Goal: Task Accomplishment & Management: Complete application form

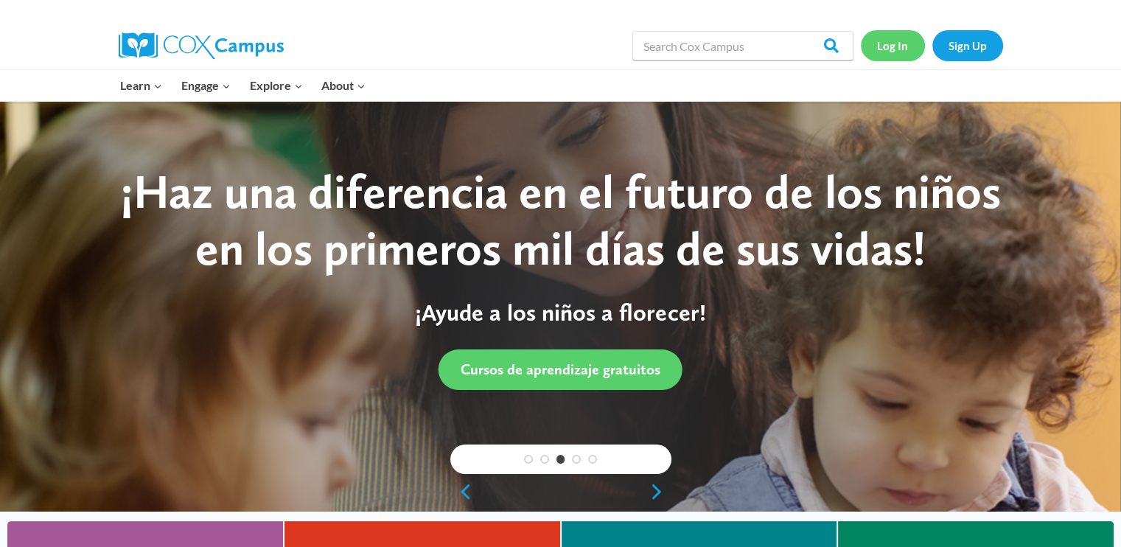
click at [887, 41] on link "Log In" at bounding box center [893, 45] width 64 height 30
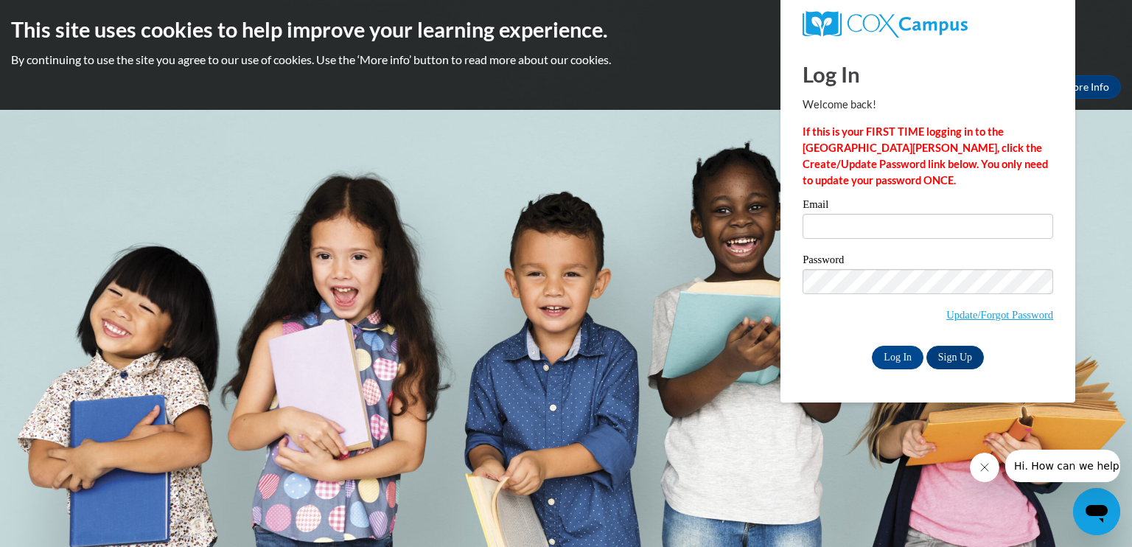
click at [868, 208] on label "Email" at bounding box center [927, 206] width 251 height 15
click at [868, 214] on input "Email" at bounding box center [927, 226] width 251 height 25
type input "newunderdog@hotmail.com"
click at [895, 362] on input "Log In" at bounding box center [898, 358] width 52 height 24
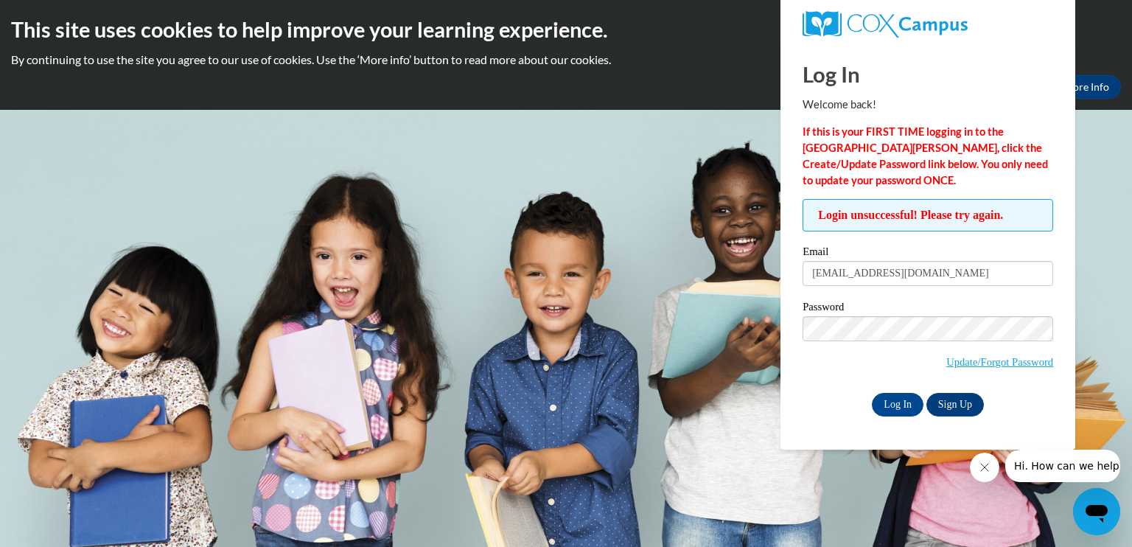
click at [1101, 298] on body "This site uses cookies to help improve your learning experience. By continuing …" at bounding box center [566, 273] width 1132 height 547
click at [893, 408] on input "Log In" at bounding box center [898, 405] width 52 height 24
click at [1004, 362] on link "Update/Forgot Password" at bounding box center [999, 362] width 107 height 12
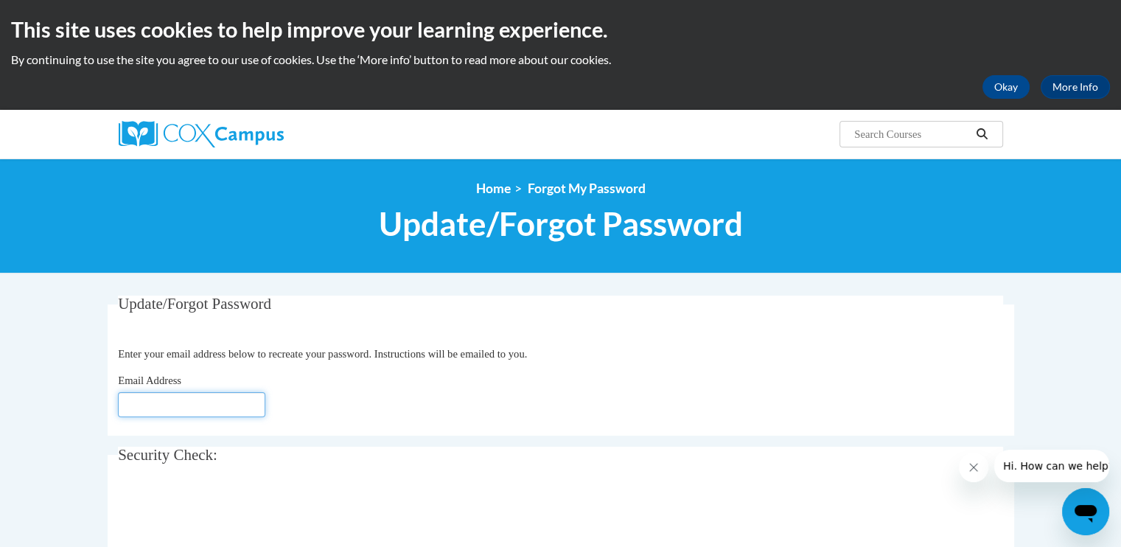
click at [159, 407] on input "Email Address" at bounding box center [191, 404] width 147 height 25
type input "[EMAIL_ADDRESS][DOMAIN_NAME]"
click at [77, 413] on body "This site uses cookies to help improve your learning experience. By continuing …" at bounding box center [560, 479] width 1121 height 959
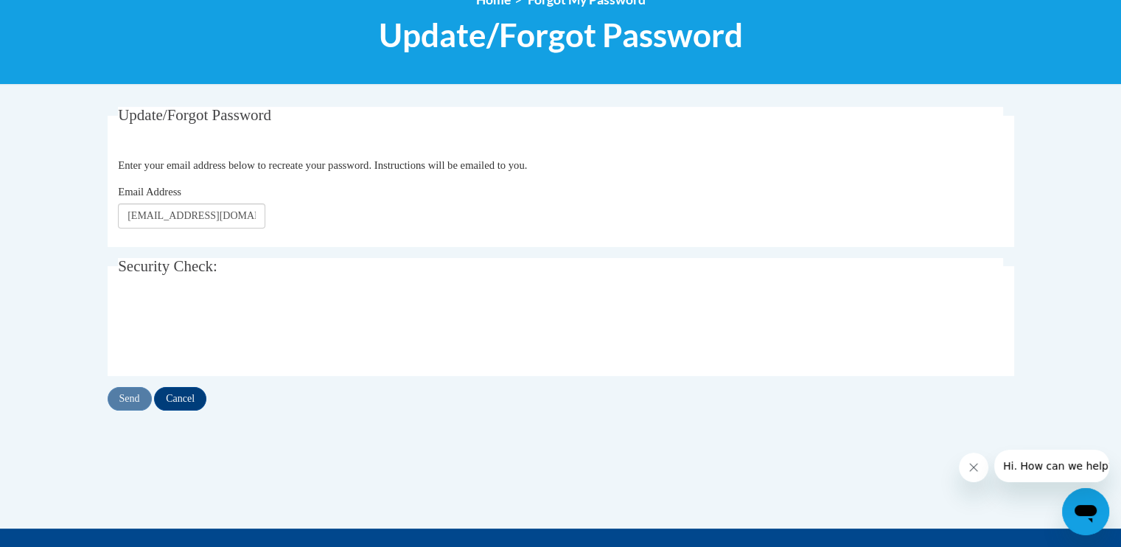
scroll to position [189, 0]
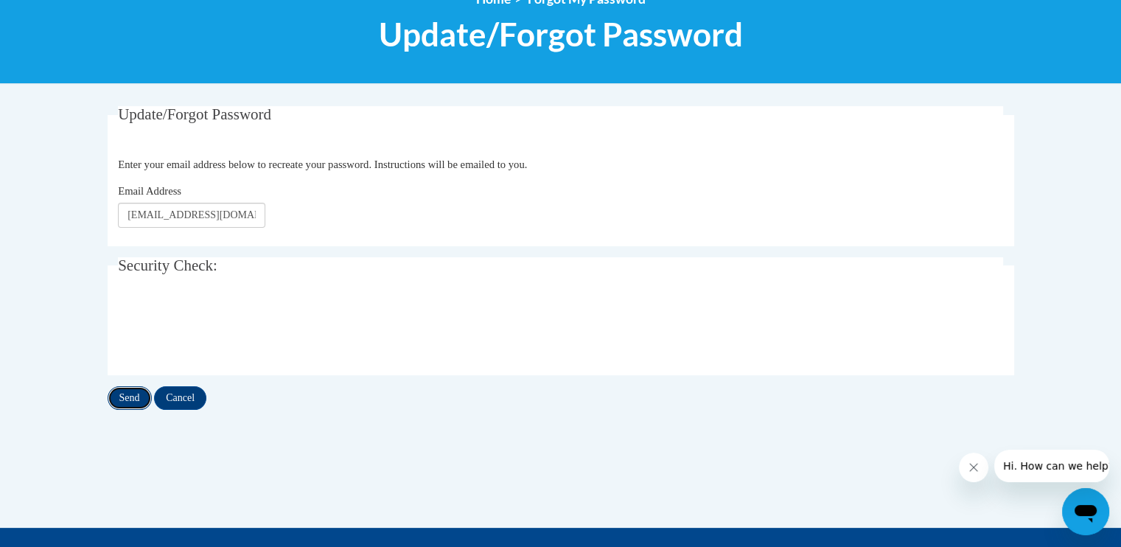
click at [131, 401] on input "Send" at bounding box center [130, 398] width 44 height 24
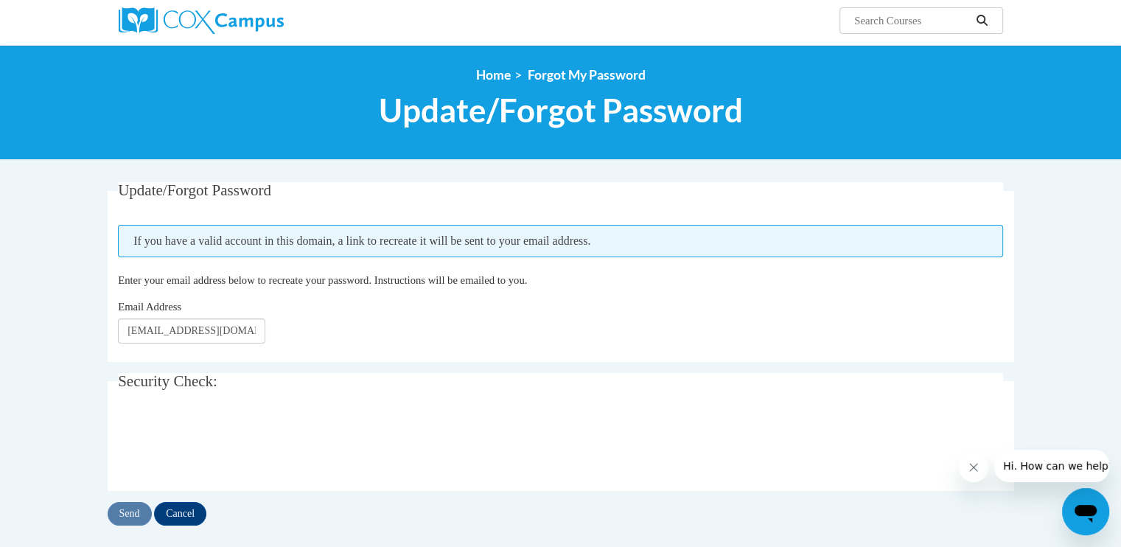
scroll to position [133, 0]
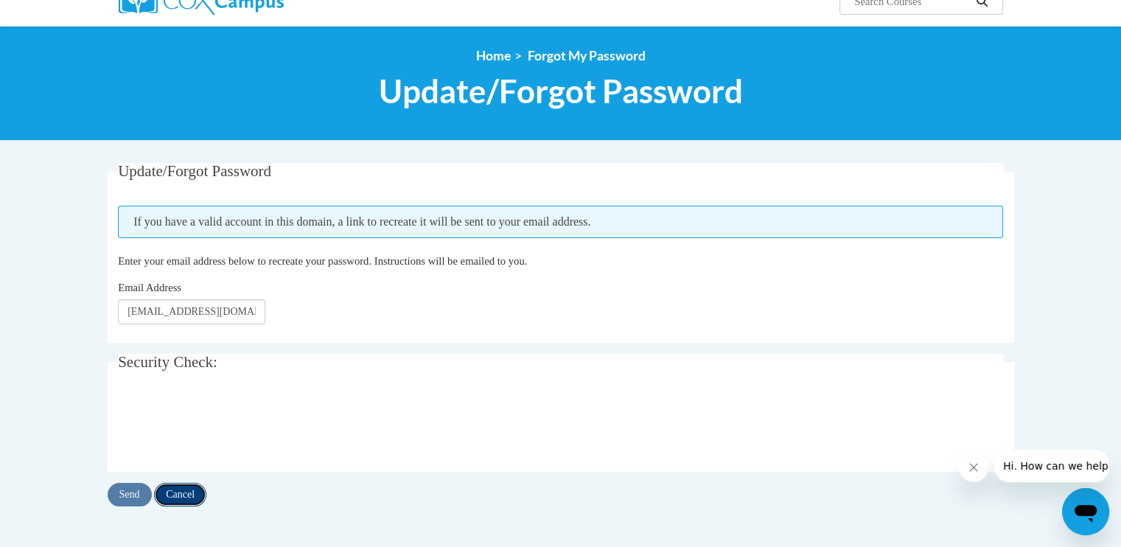
click at [191, 498] on input "Cancel" at bounding box center [180, 495] width 52 height 24
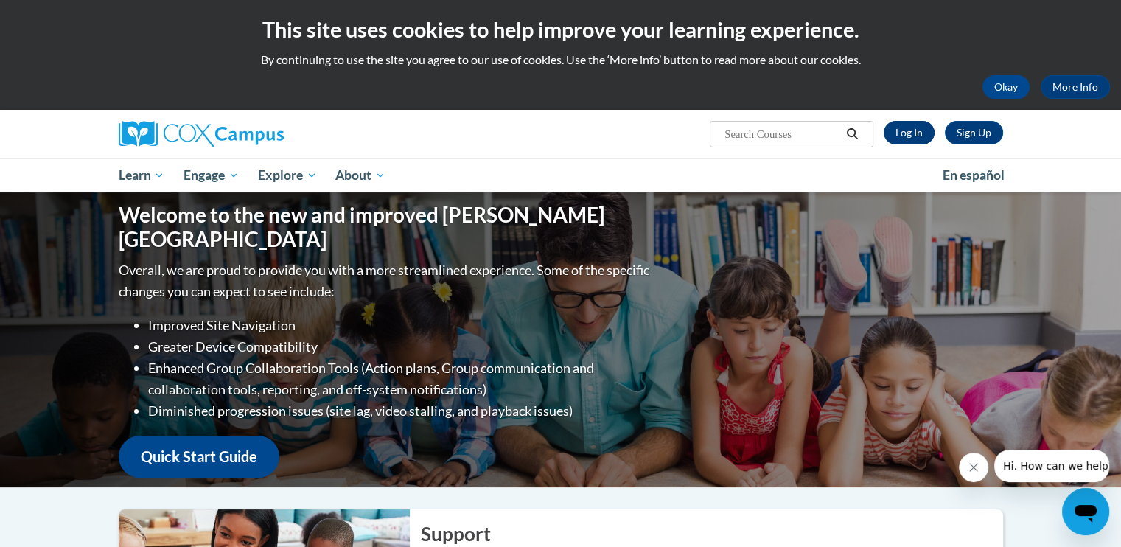
click at [904, 131] on link "Log In" at bounding box center [908, 133] width 51 height 24
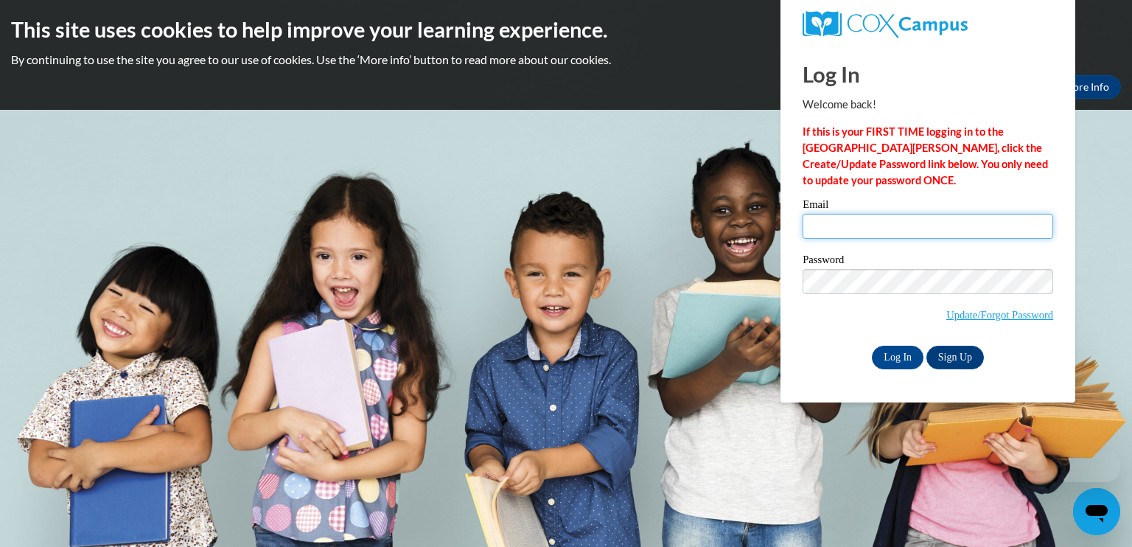
click at [859, 221] on input "Email" at bounding box center [927, 226] width 251 height 25
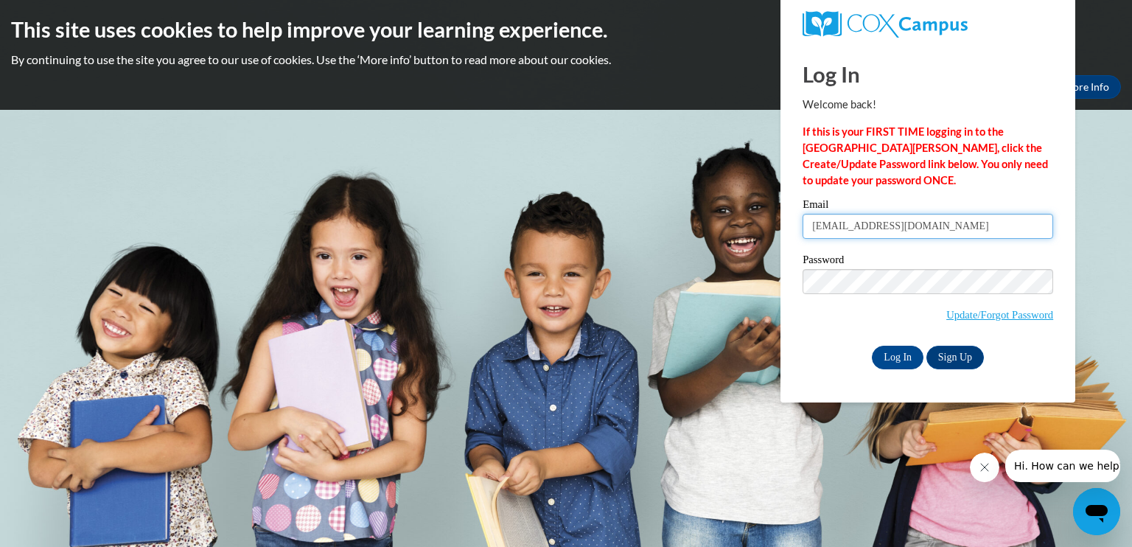
type input "[EMAIL_ADDRESS][DOMAIN_NAME]"
click at [1091, 319] on body "This site uses cookies to help improve your learning experience. By continuing …" at bounding box center [566, 273] width 1132 height 547
click at [893, 361] on input "Log In" at bounding box center [898, 358] width 52 height 24
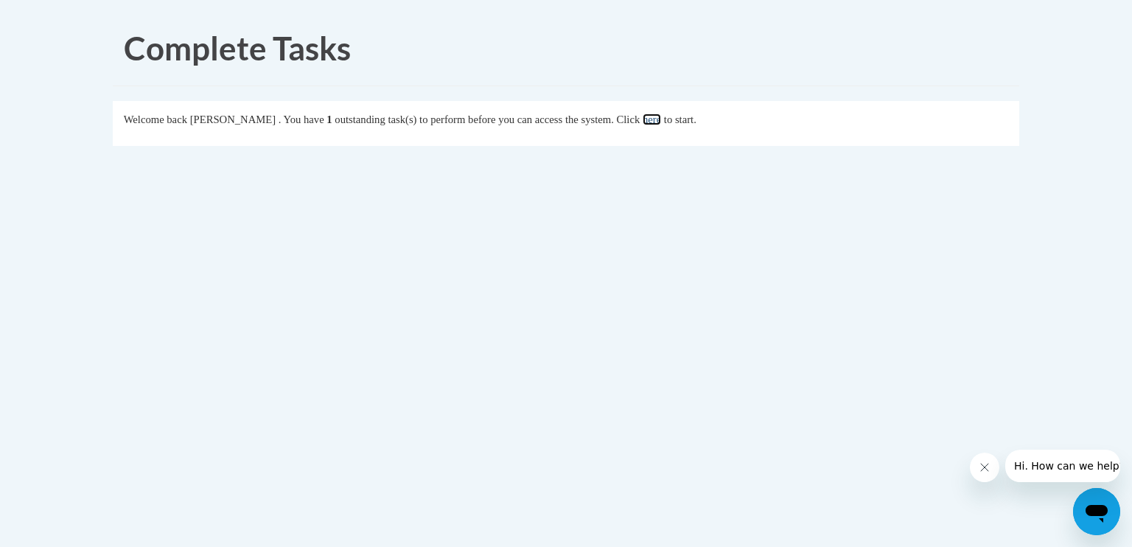
click at [661, 123] on link "here" at bounding box center [651, 119] width 18 height 12
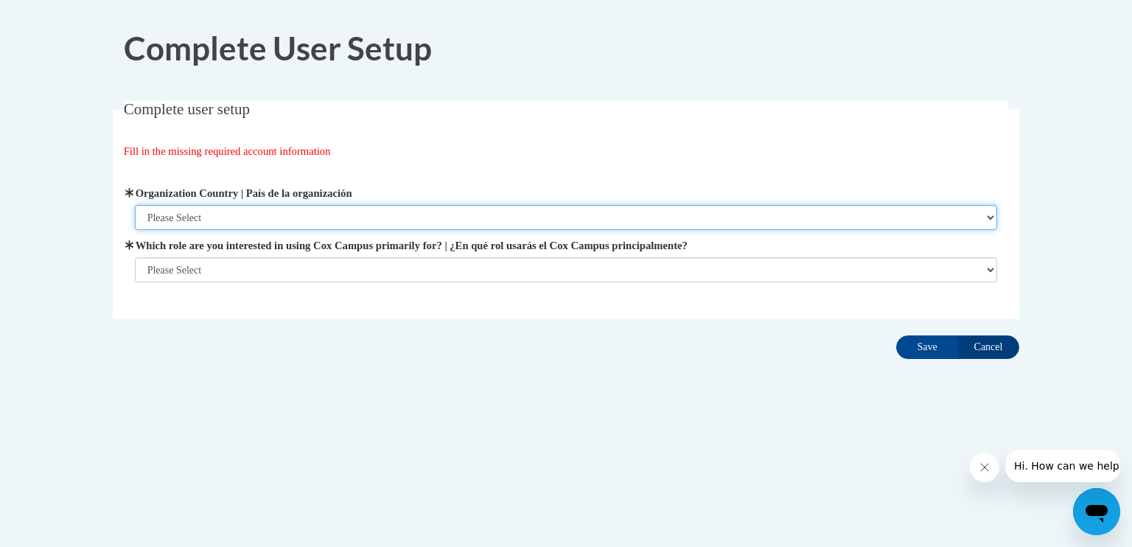
click at [177, 215] on select "Please Select [GEOGRAPHIC_DATA] | [GEOGRAPHIC_DATA] Outside of [GEOGRAPHIC_DATA…" at bounding box center [566, 217] width 863 height 25
click at [135, 205] on select "Please Select [GEOGRAPHIC_DATA] | [GEOGRAPHIC_DATA] Outside of [GEOGRAPHIC_DATA…" at bounding box center [566, 217] width 863 height 25
click at [164, 221] on select "Please Select [GEOGRAPHIC_DATA] | [GEOGRAPHIC_DATA] Outside of [GEOGRAPHIC_DATA…" at bounding box center [566, 217] width 863 height 25
select select "ad49bcad-a171-4b2e-b99c-48b446064914"
click at [135, 205] on select "Please Select [GEOGRAPHIC_DATA] | [GEOGRAPHIC_DATA] Outside of [GEOGRAPHIC_DATA…" at bounding box center [566, 217] width 863 height 25
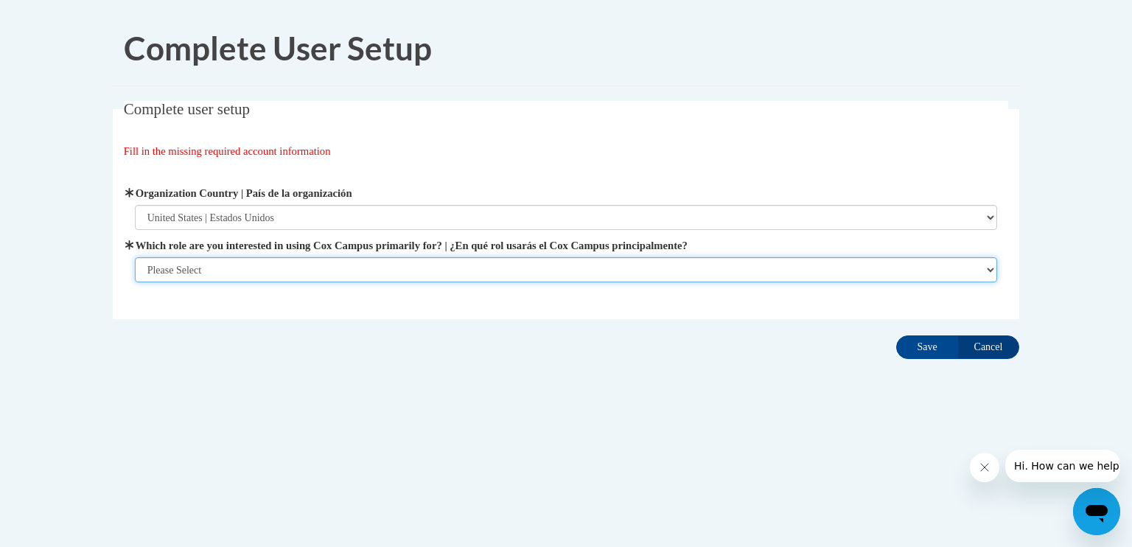
click at [157, 268] on select "Please Select College/University | Colegio/Universidad Community/Nonprofit Part…" at bounding box center [566, 269] width 863 height 25
select select "fbf2d438-af2f-41f8-98f1-81c410e29de3"
click at [135, 282] on select "Please Select College/University | Colegio/Universidad Community/Nonprofit Part…" at bounding box center [566, 269] width 863 height 25
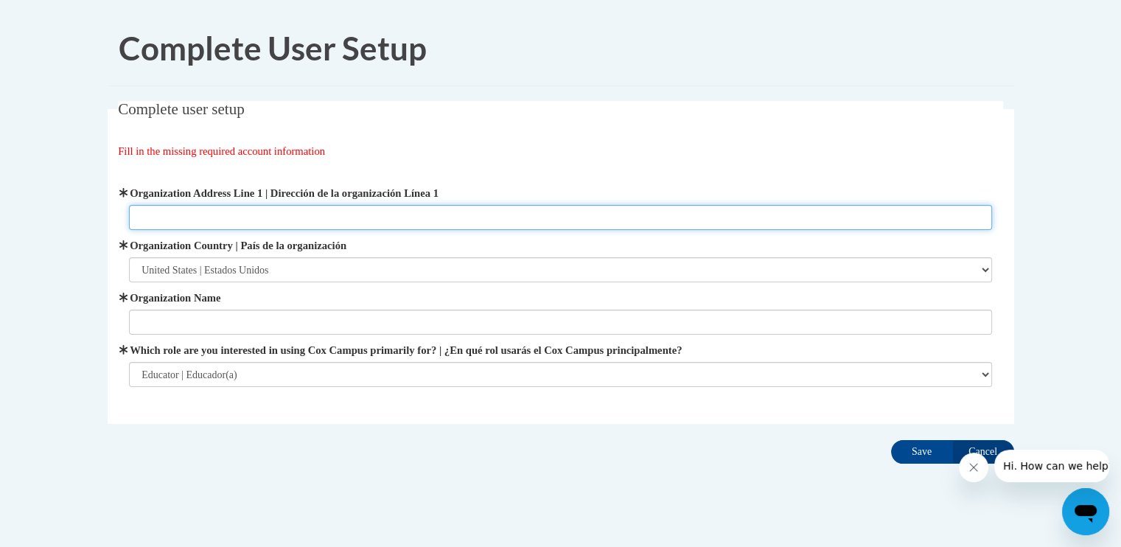
click at [166, 220] on input "Organization Address Line 1 | Dirección de la organización Línea 1" at bounding box center [560, 217] width 863 height 25
type input "[STREET_ADDRESS][PERSON_NAME]"
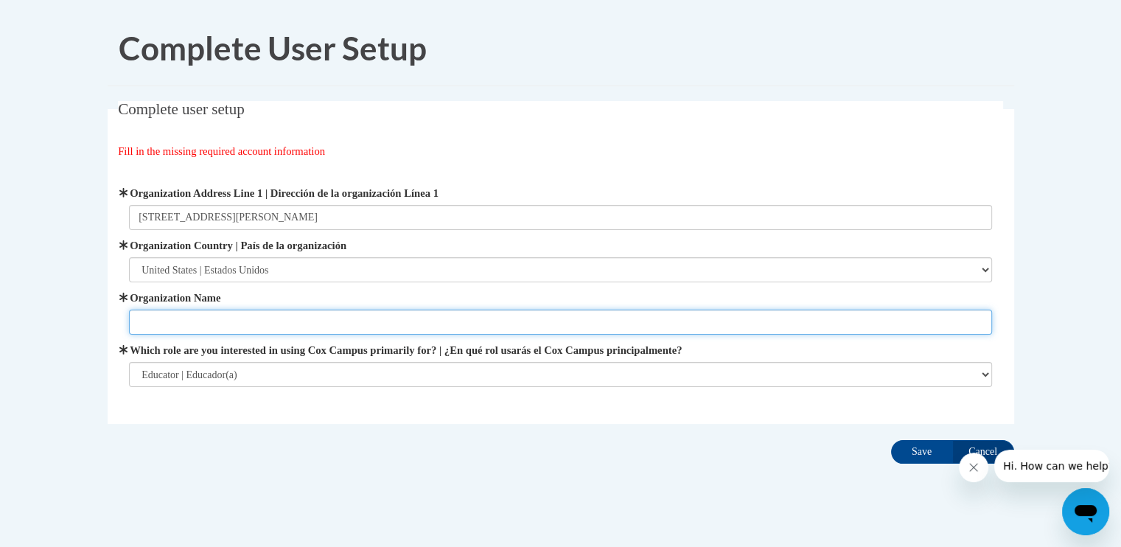
click at [192, 323] on input "Organization Name" at bounding box center [560, 321] width 863 height 25
click at [251, 324] on input "Stepping Stoned" at bounding box center [560, 321] width 863 height 25
type input "Stepping Stones Learning Center"
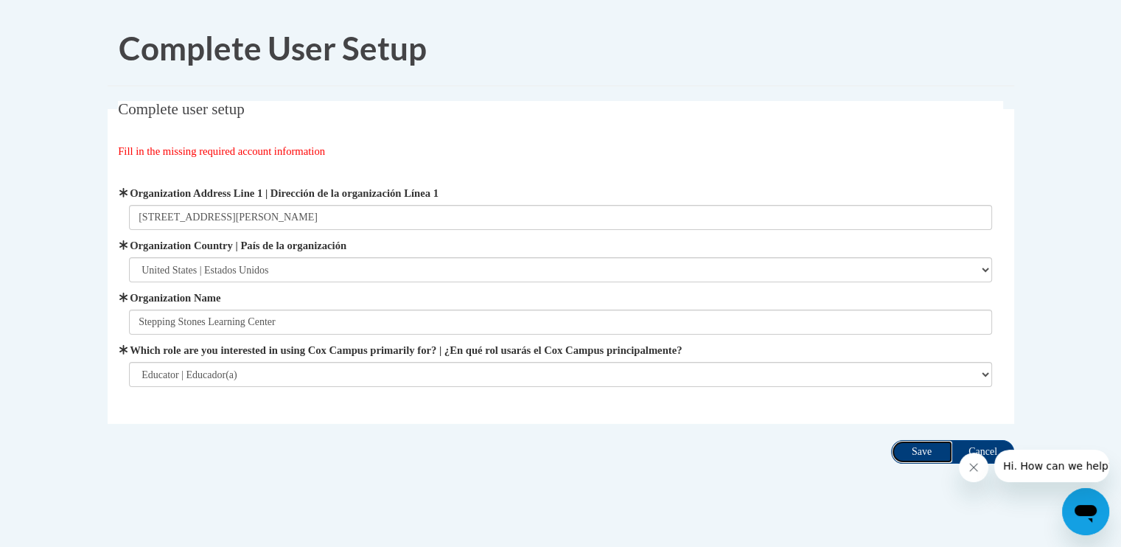
click at [919, 448] on input "Save" at bounding box center [922, 452] width 62 height 24
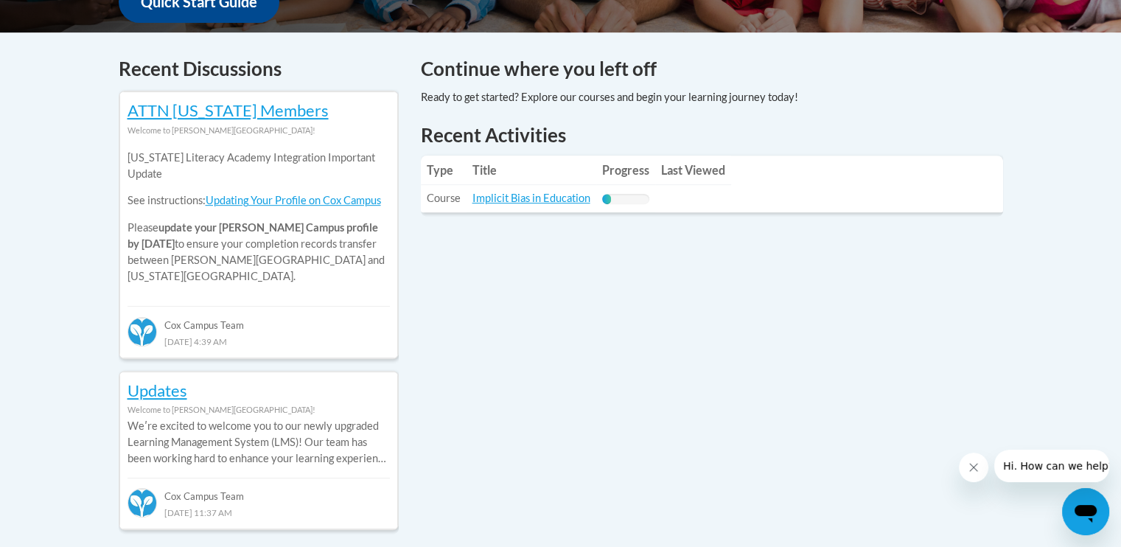
scroll to position [620, 0]
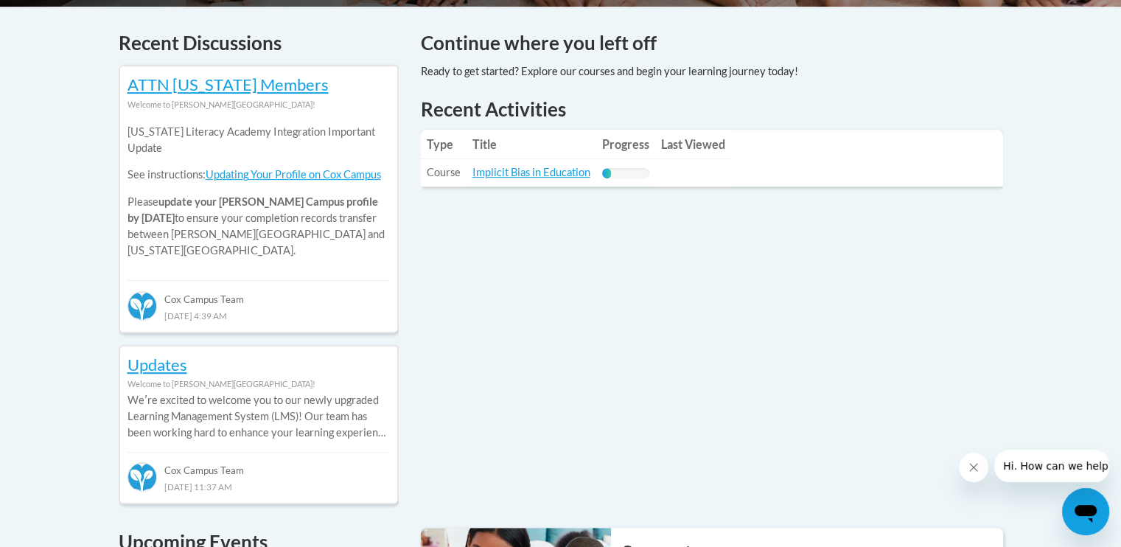
drag, startPoint x: 508, startPoint y: 214, endPoint x: 516, endPoint y: 217, distance: 7.7
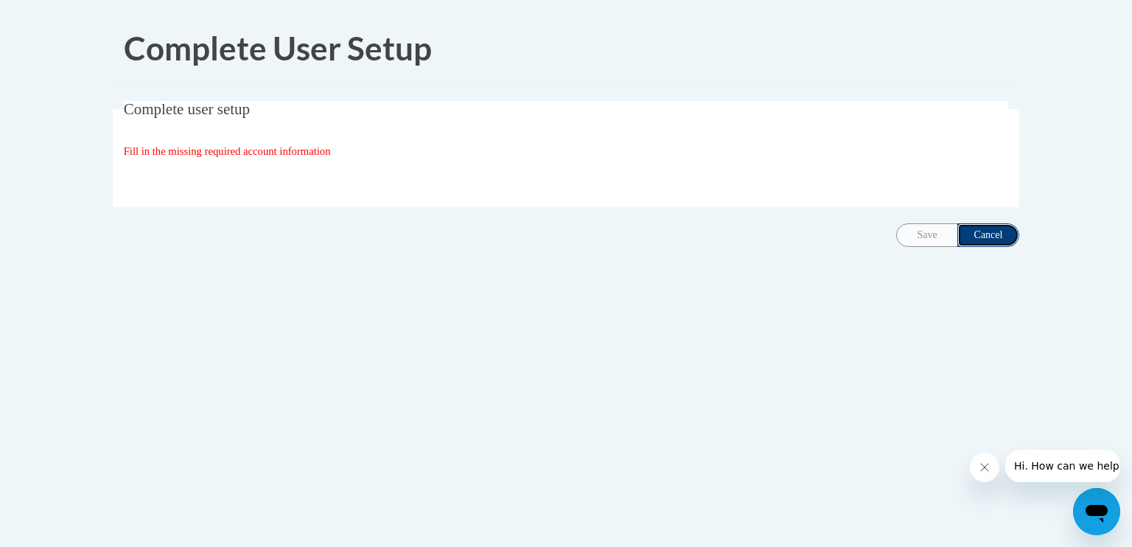
click at [990, 237] on input "Cancel" at bounding box center [988, 235] width 62 height 24
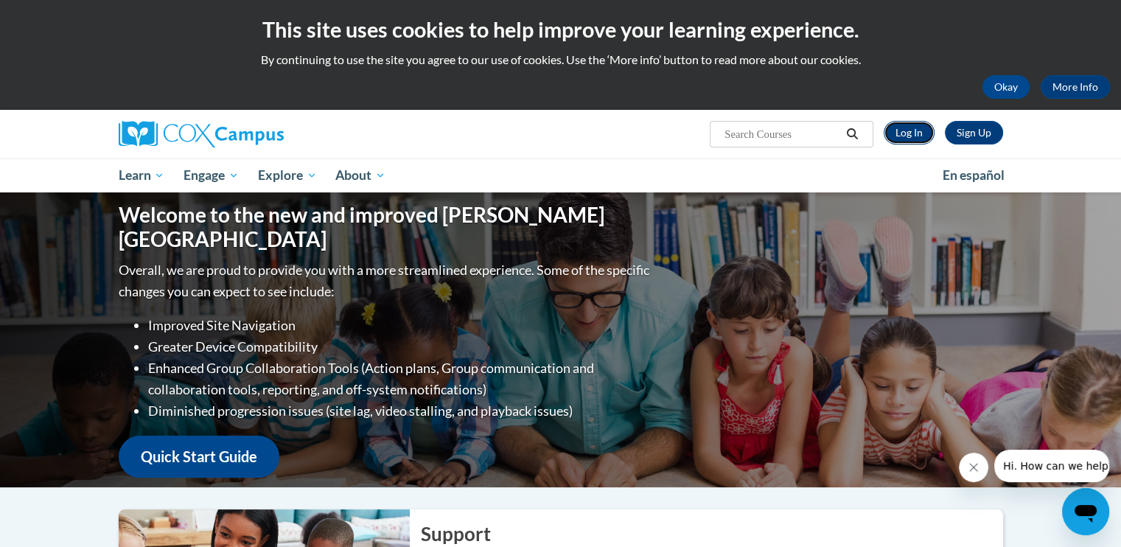
click at [899, 127] on link "Log In" at bounding box center [908, 133] width 51 height 24
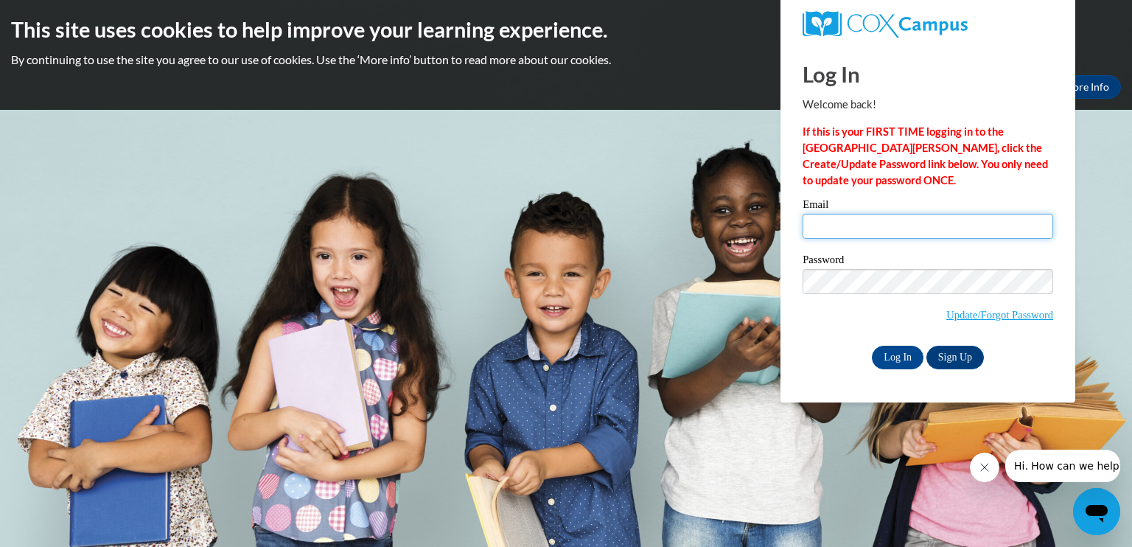
type input "[EMAIL_ADDRESS][DOMAIN_NAME]"
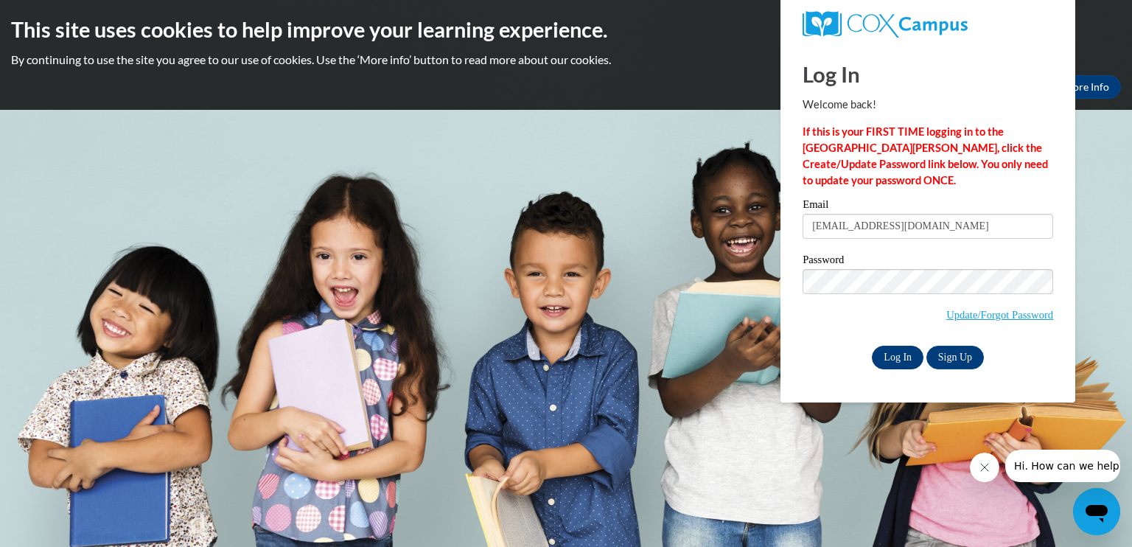
click at [884, 368] on input "Log In" at bounding box center [898, 358] width 52 height 24
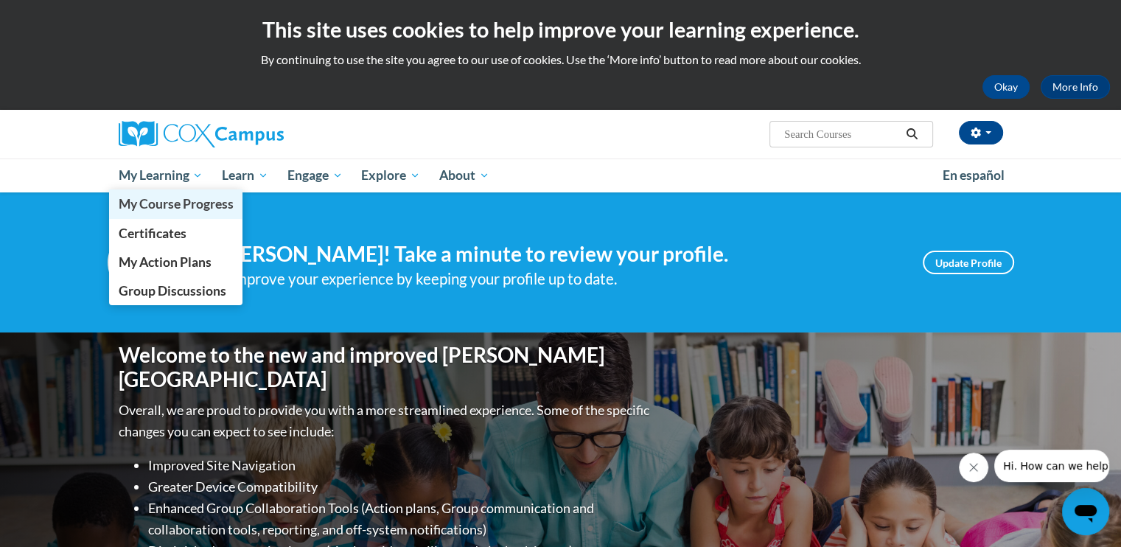
click at [162, 192] on link "My Course Progress" at bounding box center [176, 203] width 134 height 29
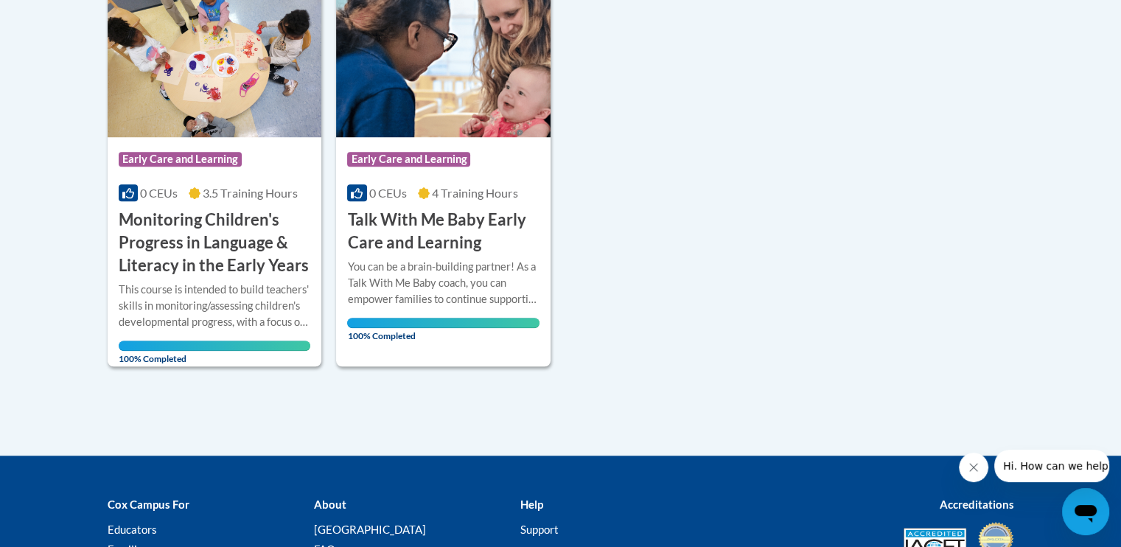
scroll to position [1143, 0]
